Goal: Task Accomplishment & Management: Use online tool/utility

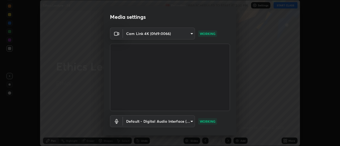
scroll to position [28, 0]
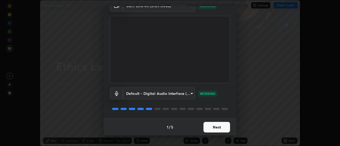
click at [214, 125] on button "Next" at bounding box center [216, 127] width 27 height 11
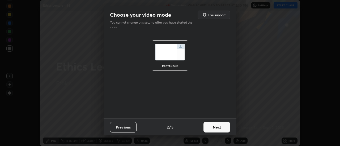
click at [215, 126] on button "Next" at bounding box center [216, 127] width 27 height 11
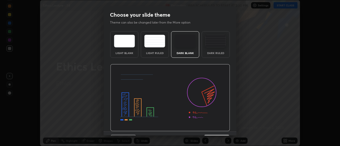
scroll to position [13, 0]
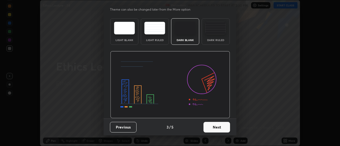
click at [216, 126] on button "Next" at bounding box center [216, 127] width 27 height 11
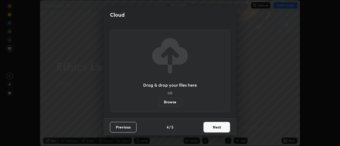
scroll to position [0, 0]
click at [218, 126] on button "Next" at bounding box center [216, 127] width 27 height 11
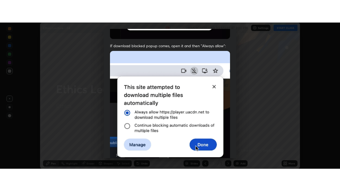
scroll to position [136, 0]
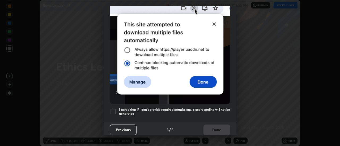
click at [114, 109] on div at bounding box center [113, 112] width 6 height 6
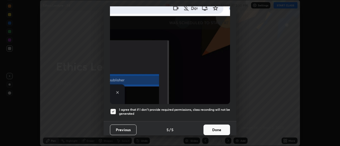
click at [216, 128] on button "Done" at bounding box center [216, 130] width 27 height 11
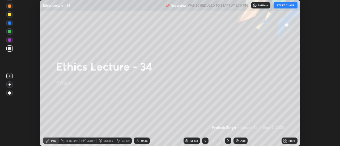
click at [291, 142] on div "More" at bounding box center [291, 141] width 7 height 3
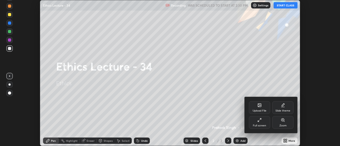
click at [260, 124] on div "Full screen" at bounding box center [259, 122] width 21 height 13
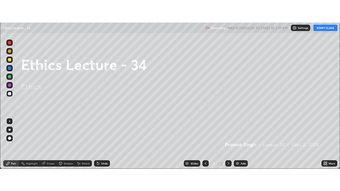
scroll to position [191, 340]
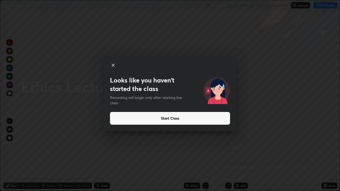
click at [168, 120] on button "Start Class" at bounding box center [170, 118] width 120 height 13
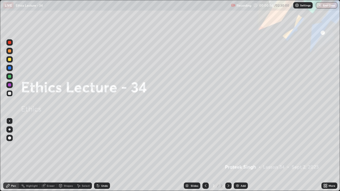
click at [12, 138] on div at bounding box center [9, 138] width 6 height 6
click at [10, 93] on div at bounding box center [9, 93] width 3 height 3
click at [65, 146] on div "Shapes" at bounding box center [66, 186] width 18 height 6
click at [13, 146] on div "Pen" at bounding box center [11, 186] width 16 height 6
click at [241, 146] on div "Add" at bounding box center [243, 186] width 5 height 3
